Goal: Task Accomplishment & Management: Manage account settings

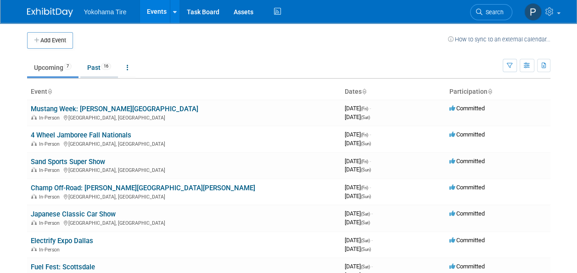
click at [98, 66] on link "Past 16" at bounding box center [99, 67] width 38 height 17
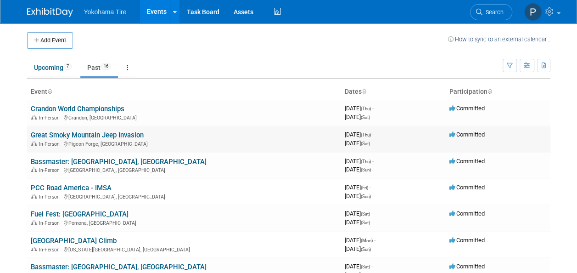
click at [89, 137] on link "Great Smoky Mountain Jeep Invasion" at bounding box center [87, 135] width 113 height 8
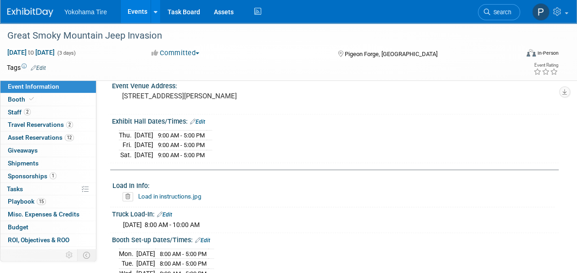
scroll to position [236, 0]
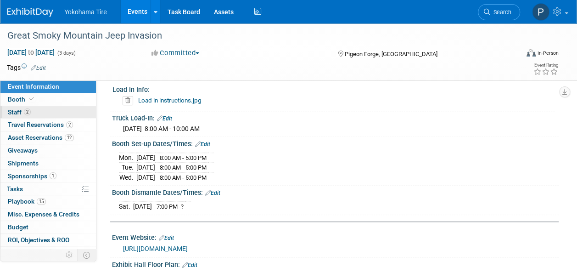
click at [45, 116] on link "2 Staff 2" at bounding box center [47, 112] width 95 height 12
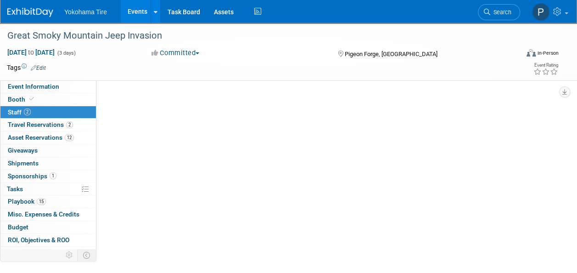
scroll to position [0, 0]
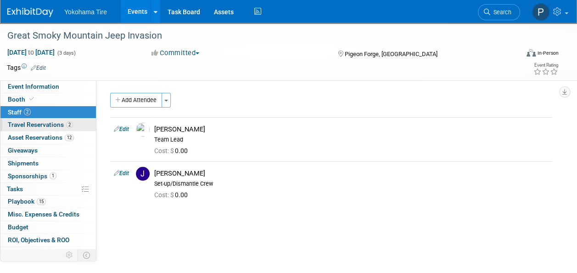
click at [49, 123] on span "Travel Reservations 2" at bounding box center [40, 124] width 65 height 7
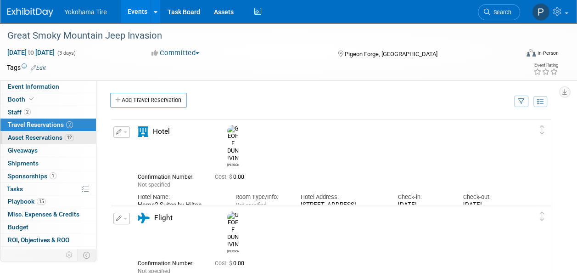
click at [49, 138] on span "Asset Reservations 12" at bounding box center [41, 137] width 66 height 7
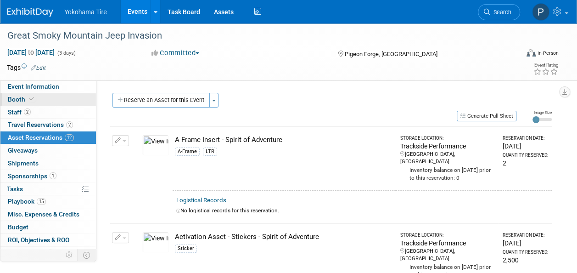
click at [32, 96] on icon at bounding box center [31, 98] width 5 height 5
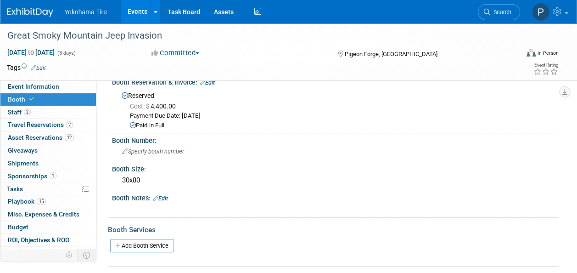
scroll to position [85, 0]
click at [152, 245] on link "Add Booth Service" at bounding box center [142, 244] width 64 height 13
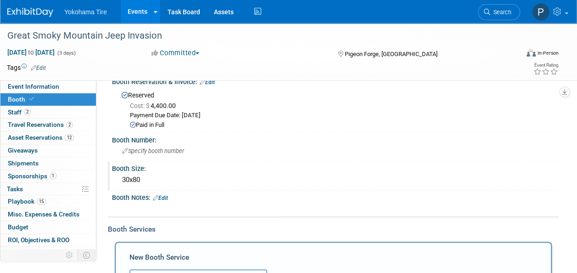
scroll to position [202, 0]
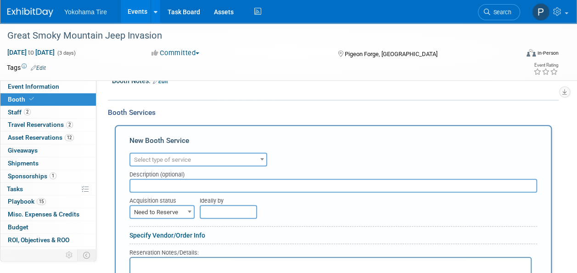
click at [176, 163] on span "Select type of service" at bounding box center [198, 159] width 136 height 13
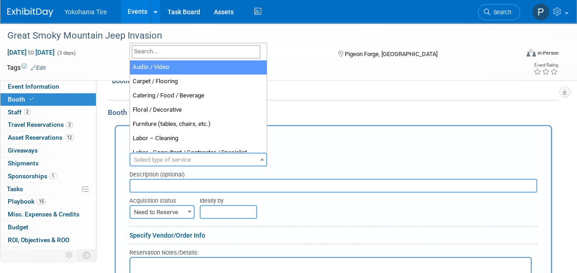
click at [167, 49] on input "search" at bounding box center [196, 51] width 128 height 13
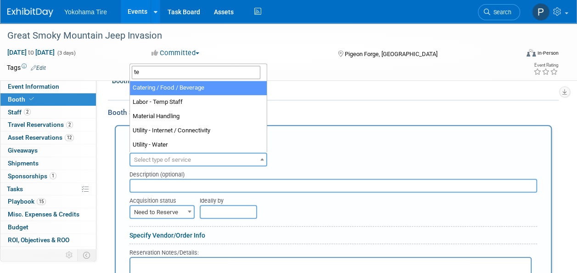
type input "tem"
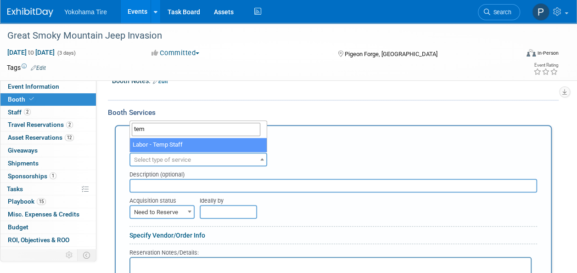
select select "21"
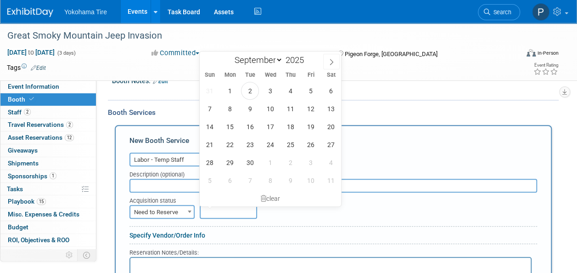
click at [202, 210] on input "text" at bounding box center [228, 212] width 57 height 14
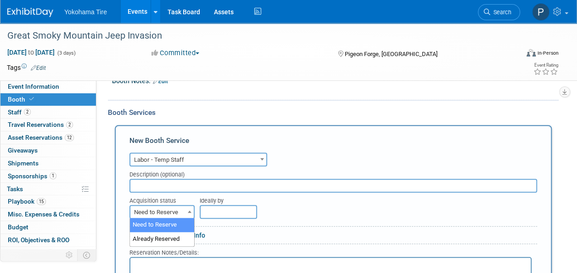
click at [188, 210] on b at bounding box center [190, 211] width 4 height 2
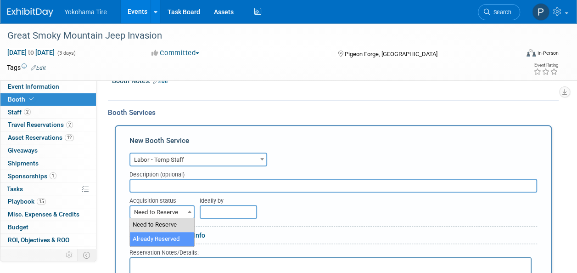
select select "2"
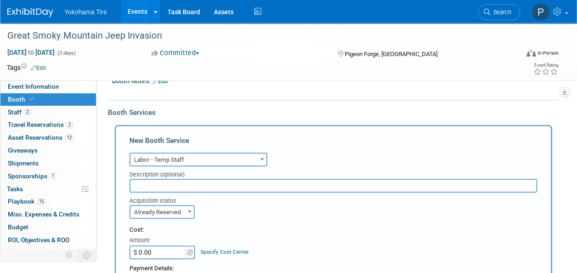
click at [175, 253] on input "$ 0.00" at bounding box center [157, 252] width 57 height 14
type input "$ 3,912.72"
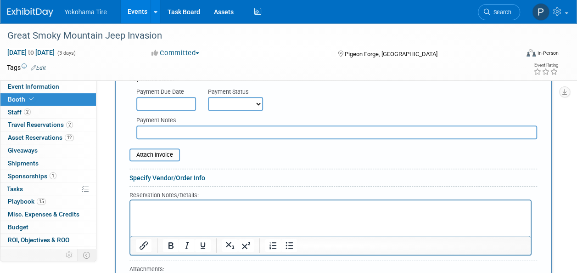
scroll to position [483, 0]
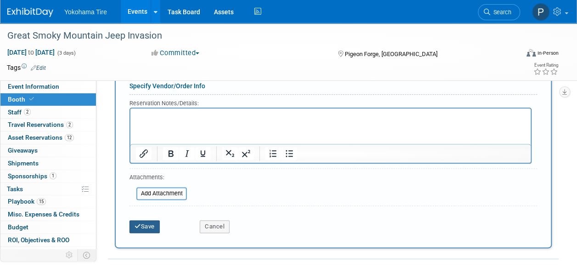
click at [150, 224] on button "Save" at bounding box center [144, 226] width 30 height 13
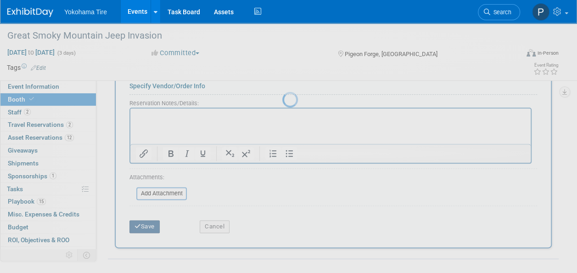
scroll to position [227, 0]
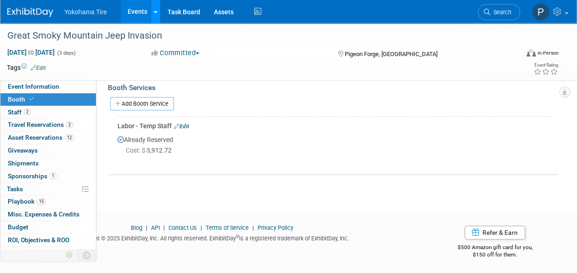
click at [155, 16] on link at bounding box center [155, 11] width 10 height 23
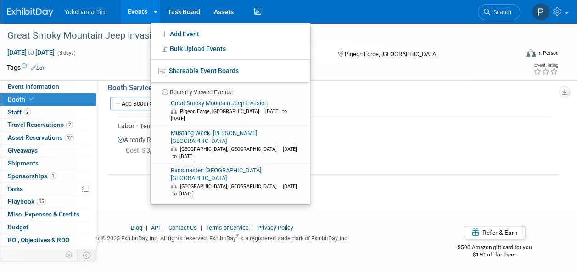
click at [140, 11] on link "Events" at bounding box center [137, 11] width 33 height 23
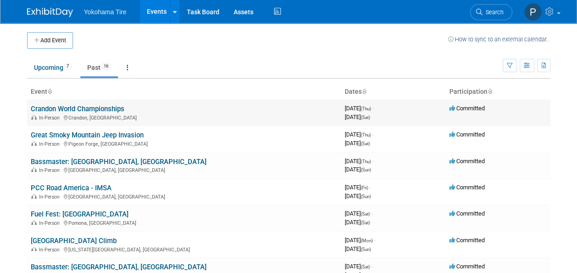
click at [86, 106] on link "Crandon World Championships" at bounding box center [78, 109] width 94 height 8
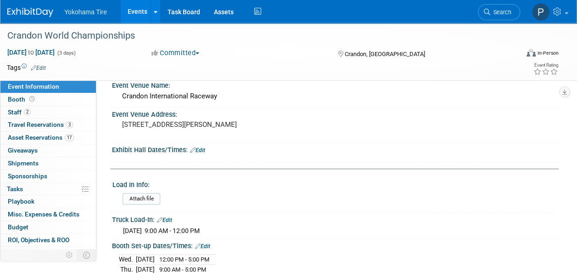
scroll to position [111, 0]
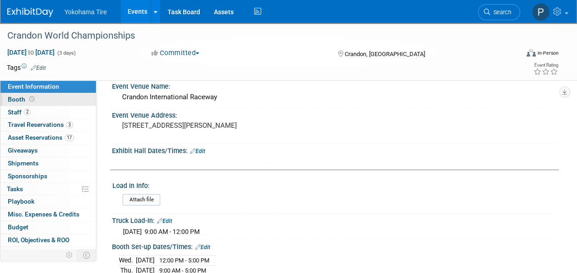
click at [13, 96] on span "Booth" at bounding box center [22, 98] width 28 height 7
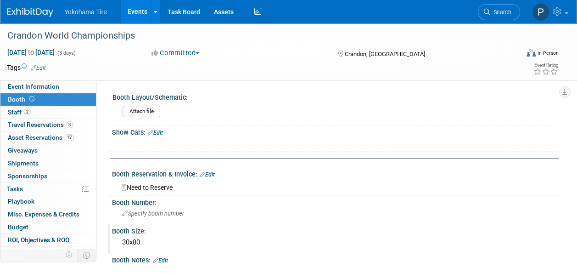
scroll to position [138, 0]
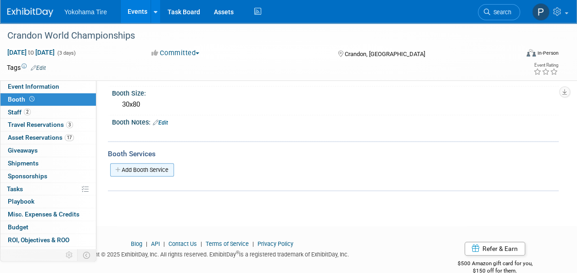
click at [145, 168] on link "Add Booth Service" at bounding box center [142, 169] width 64 height 13
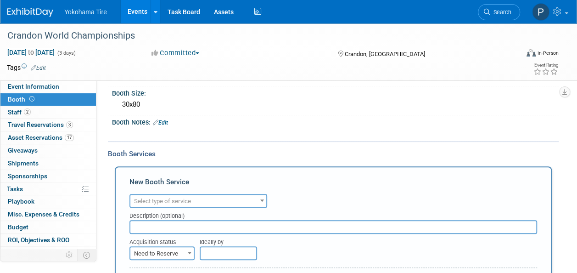
scroll to position [0, 0]
click at [177, 199] on span "Select type of service" at bounding box center [162, 200] width 57 height 7
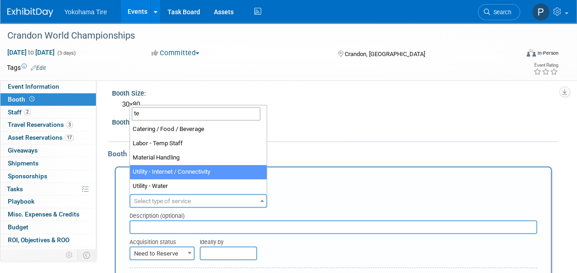
type input "tem"
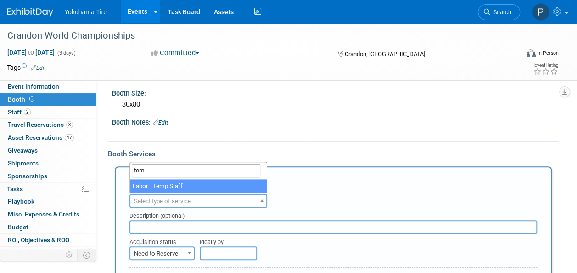
select select "21"
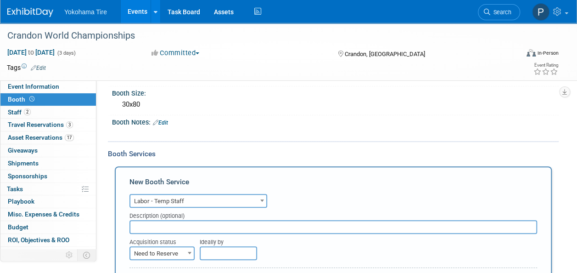
click at [182, 247] on span "Need to Reserve" at bounding box center [161, 253] width 63 height 13
select select "2"
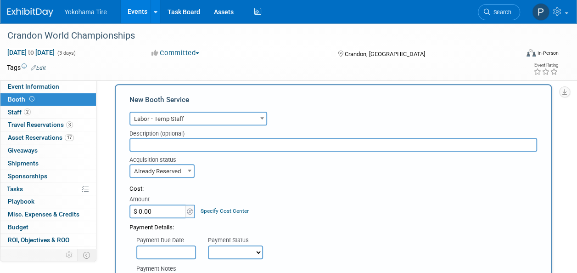
scroll to position [220, 0]
click at [163, 208] on input "$ 0.00" at bounding box center [157, 211] width 57 height 14
click at [163, 208] on input "$ 3,734.00" at bounding box center [157, 211] width 57 height 14
type input "$ 3,734.09"
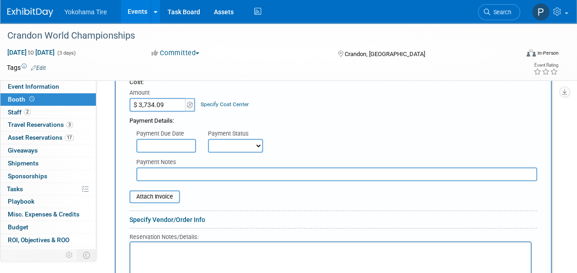
scroll to position [457, 0]
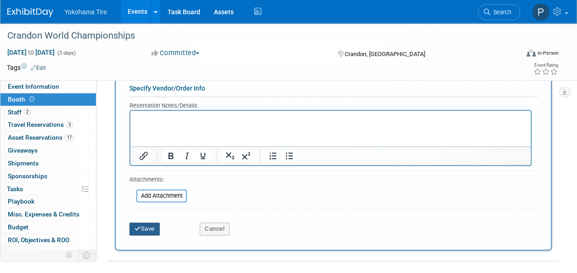
click at [142, 228] on button "Save" at bounding box center [144, 228] width 30 height 13
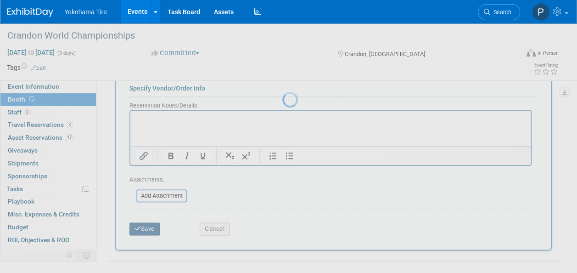
scroll to position [204, 0]
